Goal: Information Seeking & Learning: Learn about a topic

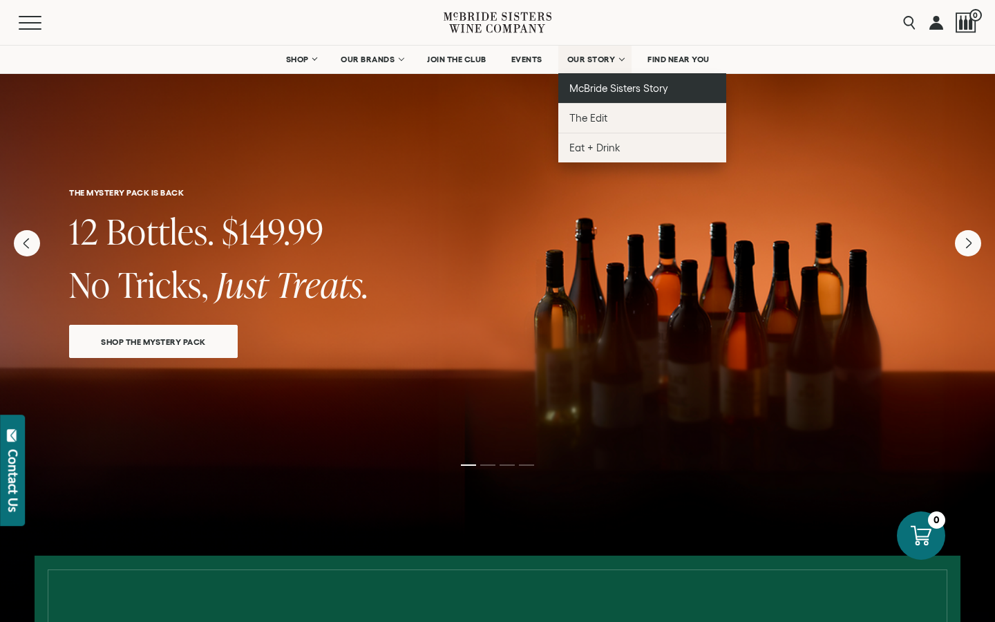
click at [593, 86] on span "McBride Sisters Story" at bounding box center [618, 88] width 99 height 12
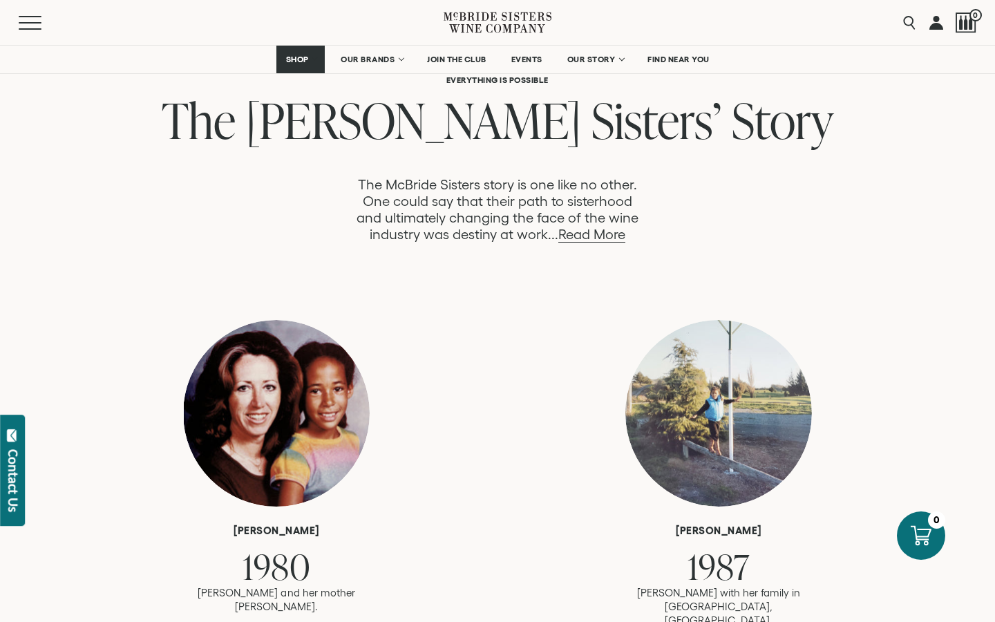
scroll to position [787, 0]
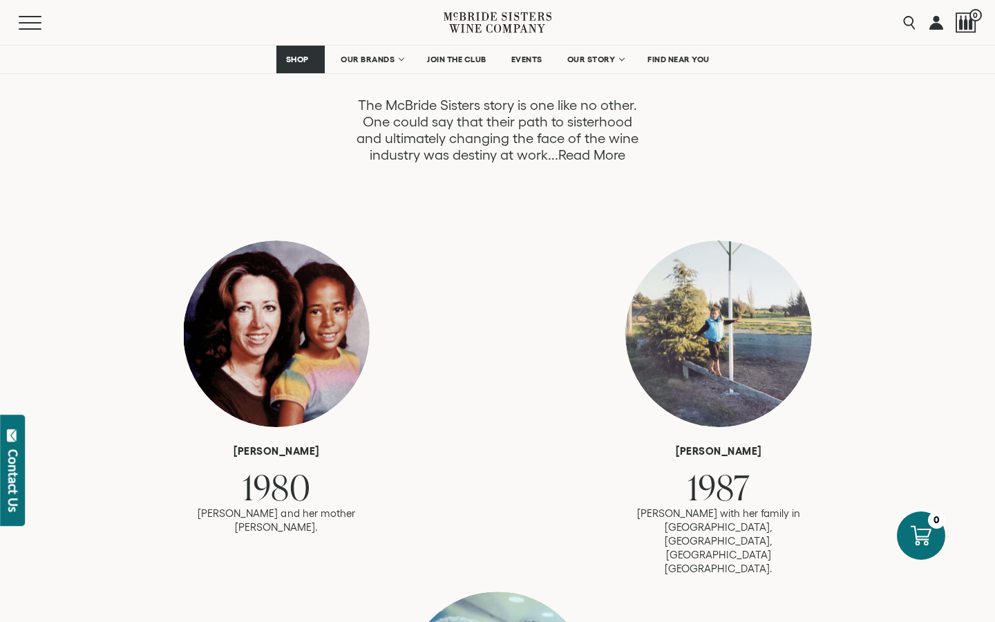
click at [582, 156] on link "Read More" at bounding box center [591, 155] width 67 height 16
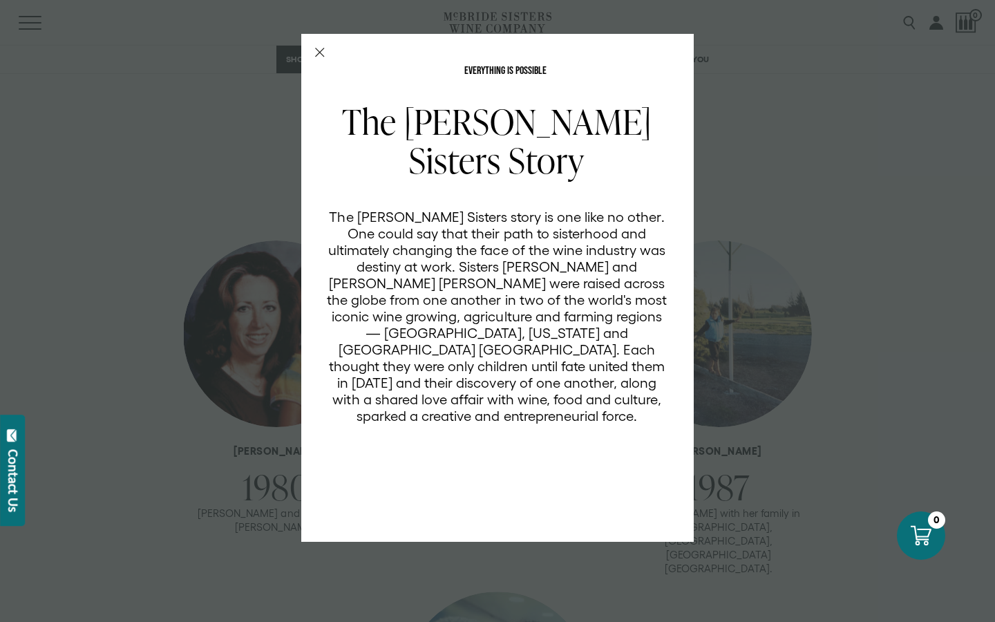
scroll to position [0, 0]
click at [318, 56] on icon "Close Modal" at bounding box center [320, 53] width 10 height 10
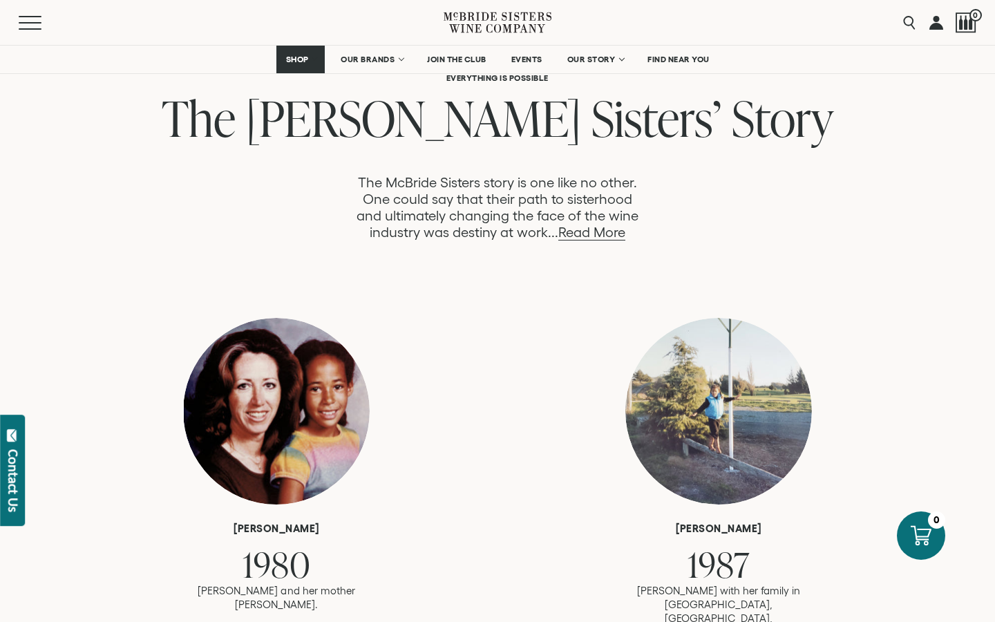
scroll to position [656, 0]
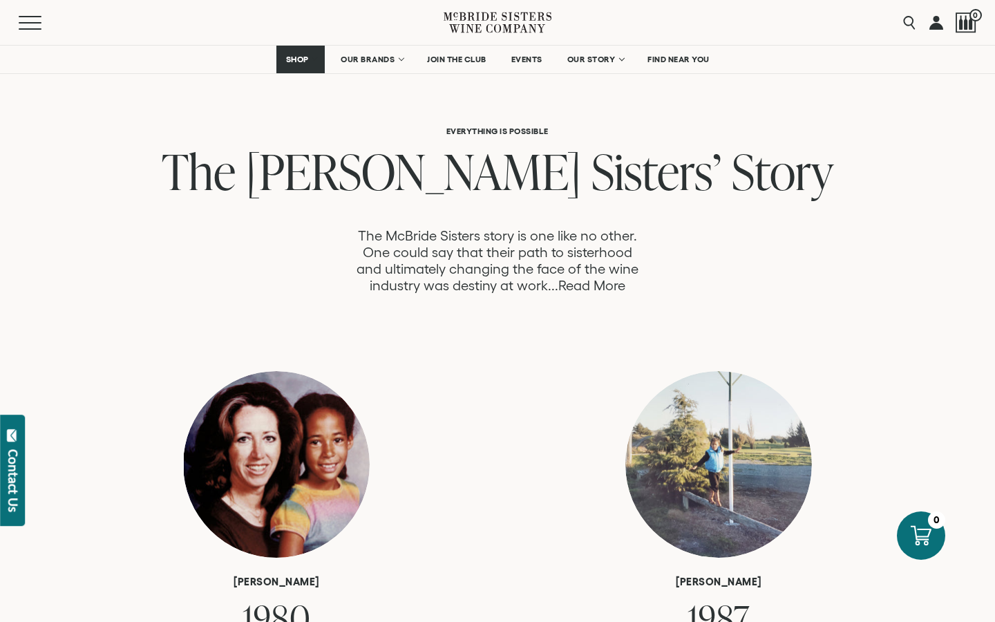
click at [573, 286] on link "Read More" at bounding box center [591, 286] width 67 height 16
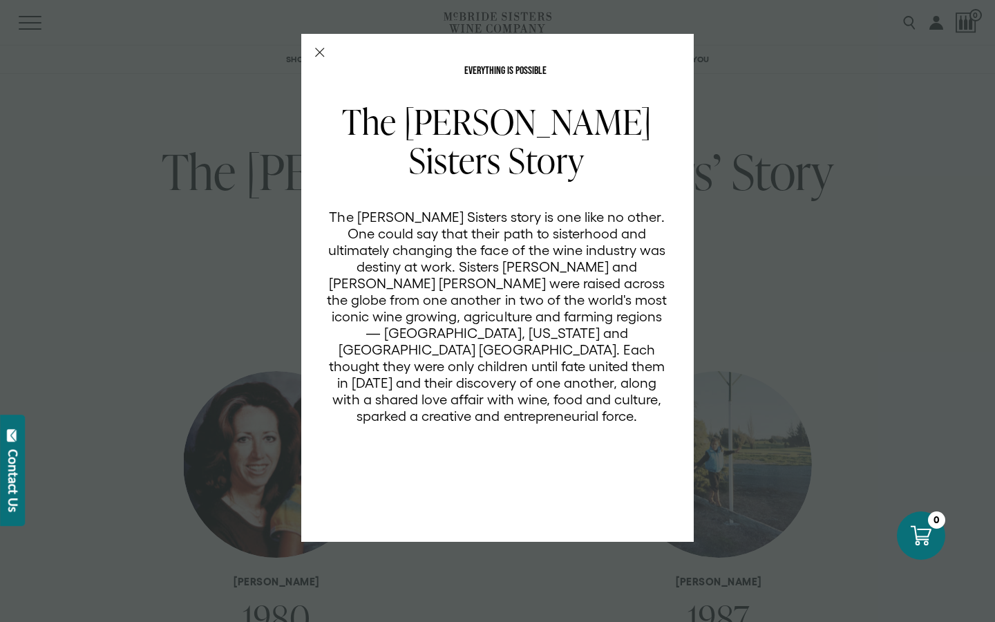
click at [320, 50] on icon "Close Modal" at bounding box center [320, 53] width 10 height 10
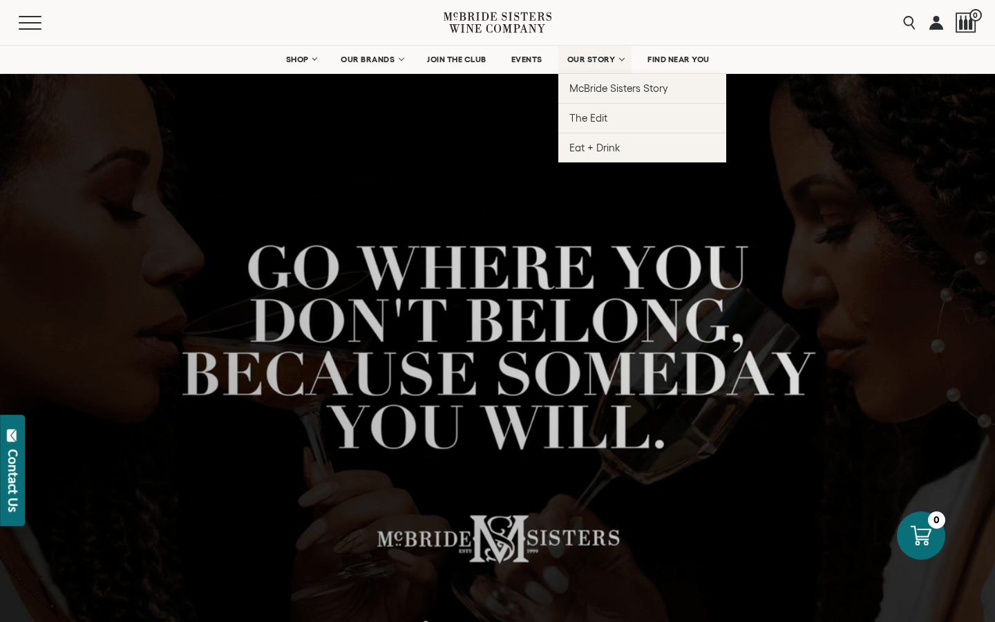
click at [602, 59] on span "OUR STORY" at bounding box center [591, 60] width 48 height 10
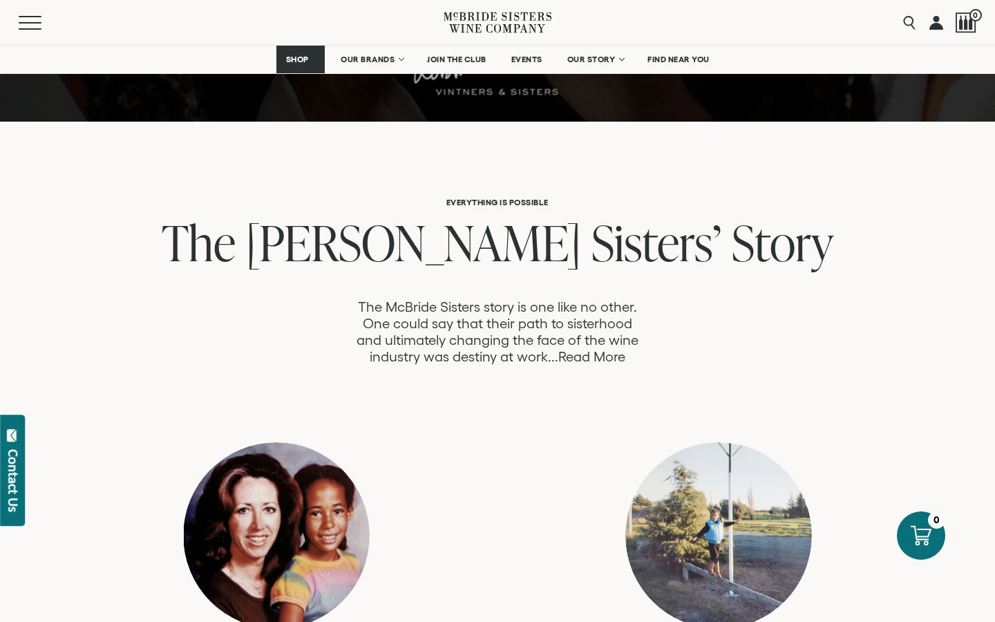
scroll to position [587, 0]
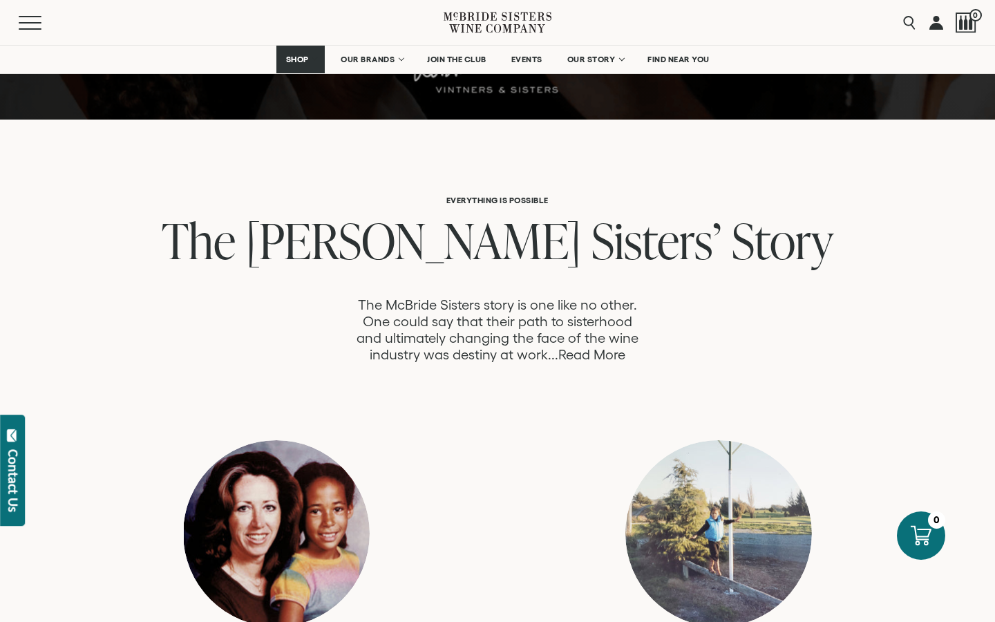
click at [609, 356] on link "Read More" at bounding box center [591, 355] width 67 height 16
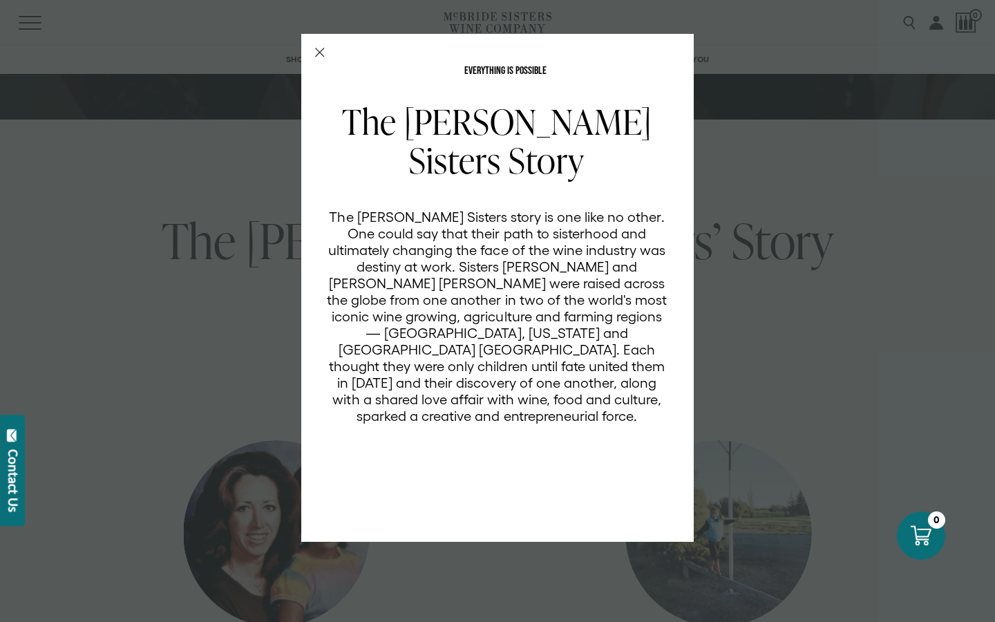
click at [239, 359] on div "EVERYTHING IS POSSIBLE The [PERSON_NAME] Sisters Story The [PERSON_NAME] Sister…" at bounding box center [497, 311] width 995 height 622
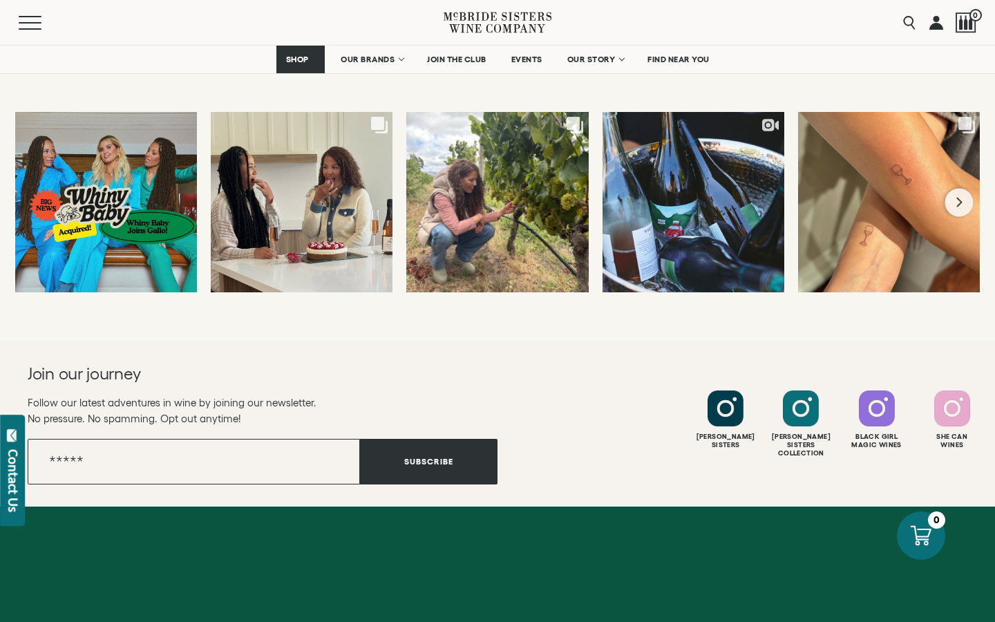
scroll to position [5345, 0]
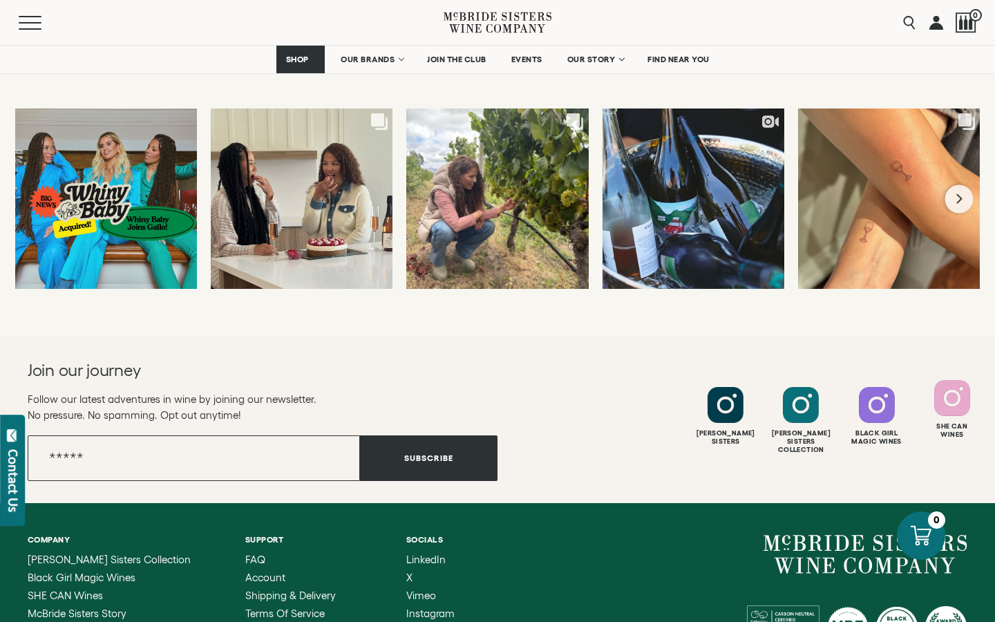
click at [961, 380] on div at bounding box center [952, 398] width 36 height 36
click at [867, 380] on div at bounding box center [877, 398] width 36 height 36
click at [806, 380] on div at bounding box center [801, 398] width 36 height 36
click at [733, 380] on div at bounding box center [726, 398] width 36 height 36
